Goal: Information Seeking & Learning: Learn about a topic

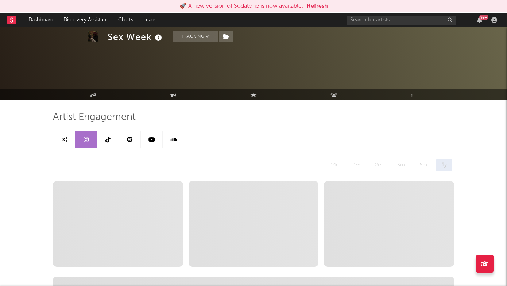
select select "6m"
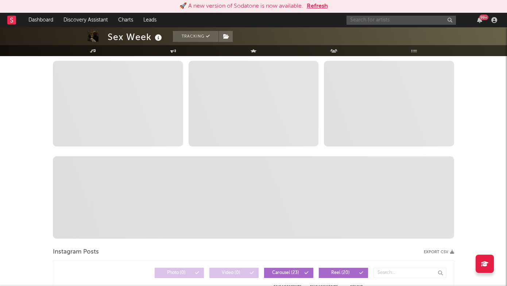
click at [400, 17] on input "text" at bounding box center [400, 20] width 109 height 9
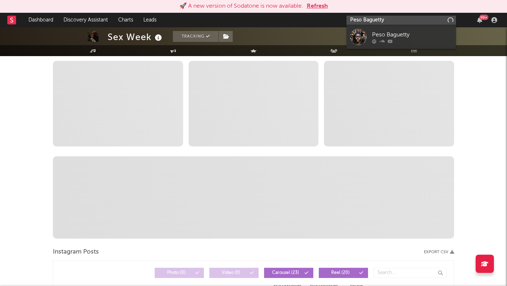
type input "Peso Baguetty"
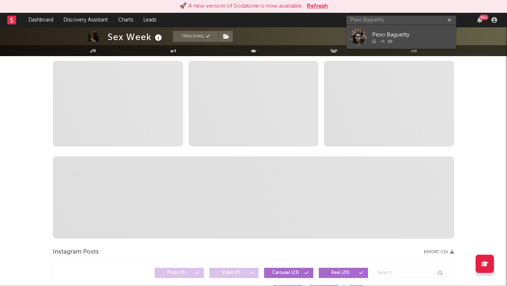
click at [427, 31] on div "Peso Baguetty" at bounding box center [412, 34] width 80 height 9
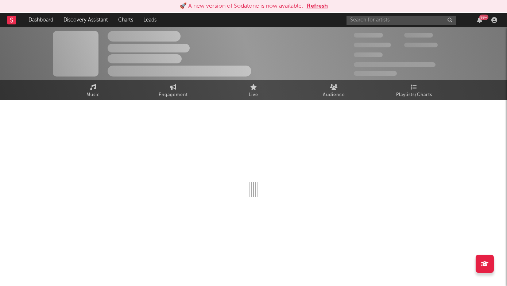
select select "6m"
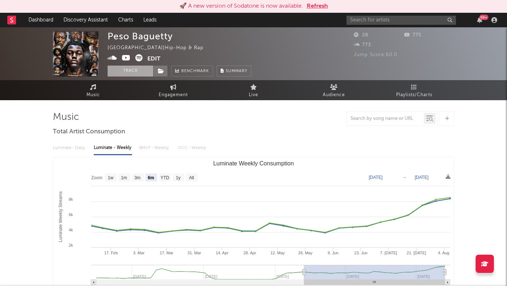
click at [133, 68] on button "Track" at bounding box center [131, 71] width 46 height 11
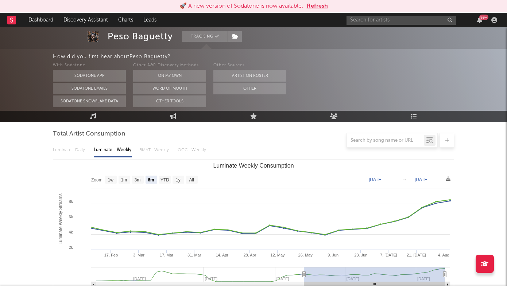
scroll to position [64, 0]
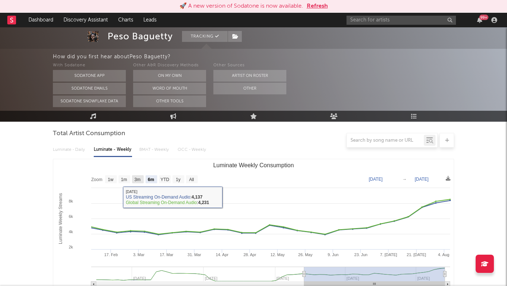
click at [133, 182] on rect "Luminate Weekly Consumption" at bounding box center [138, 179] width 12 height 8
select select "3m"
type input "[DATE]"
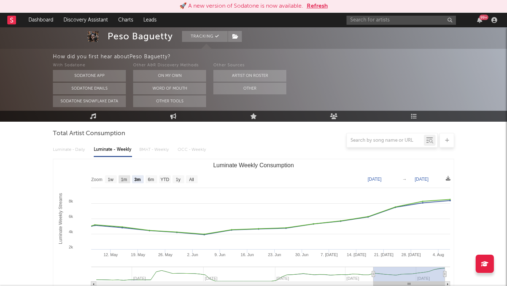
click at [125, 178] on text "1m" at bounding box center [124, 179] width 6 height 5
select select "1m"
type input "[DATE]"
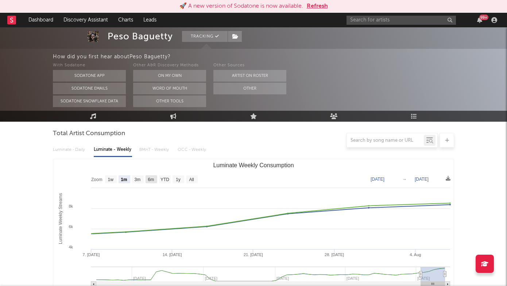
click at [151, 178] on text "6m" at bounding box center [151, 179] width 6 height 5
select select "6m"
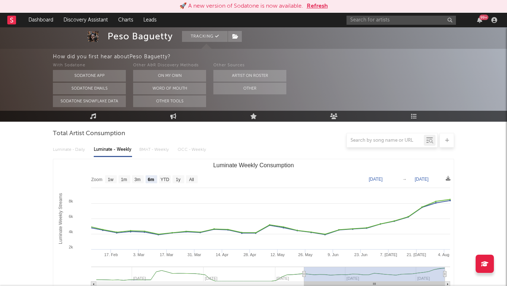
click at [95, 178] on text "Zoom" at bounding box center [96, 179] width 11 height 5
click at [69, 149] on div "Luminate - Daily Luminate - Weekly BMAT - Weekly OCC - Weekly" at bounding box center [253, 150] width 401 height 12
click at [82, 147] on div at bounding box center [253, 140] width 401 height 15
click at [79, 149] on div "Luminate - Daily Luminate - Weekly BMAT - Weekly OCC - Weekly" at bounding box center [253, 150] width 401 height 12
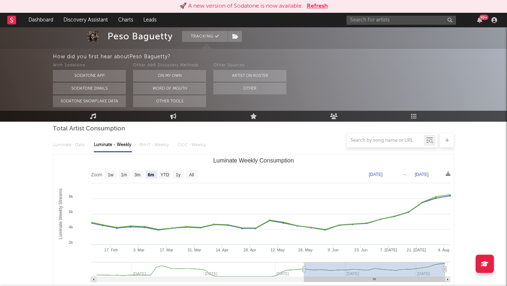
scroll to position [69, 0]
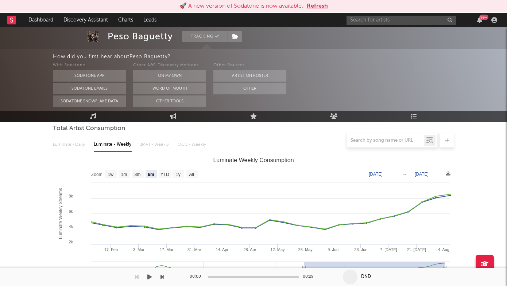
type input "[DATE]"
drag, startPoint x: 333, startPoint y: 271, endPoint x: 304, endPoint y: 272, distance: 29.5
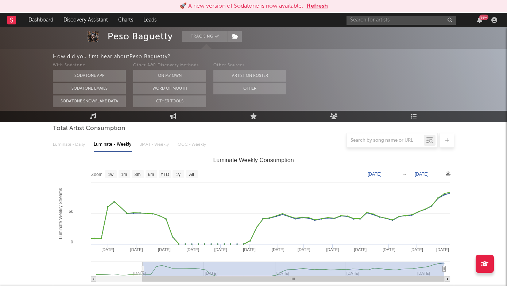
type input "[DATE]"
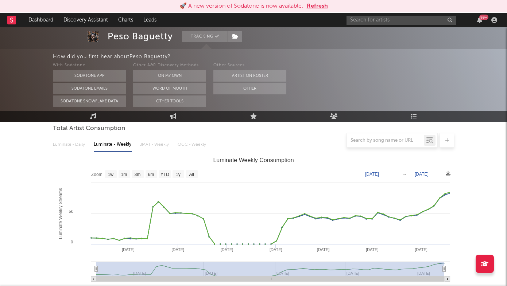
drag, startPoint x: 304, startPoint y: 266, endPoint x: 64, endPoint y: 255, distance: 240.1
click at [64, 255] on icon "Created with Highcharts 10.3.3 Luminate Weekly Streams Luminate Weekly Consumpt…" at bounding box center [253, 227] width 400 height 146
